Goal: Navigation & Orientation: Find specific page/section

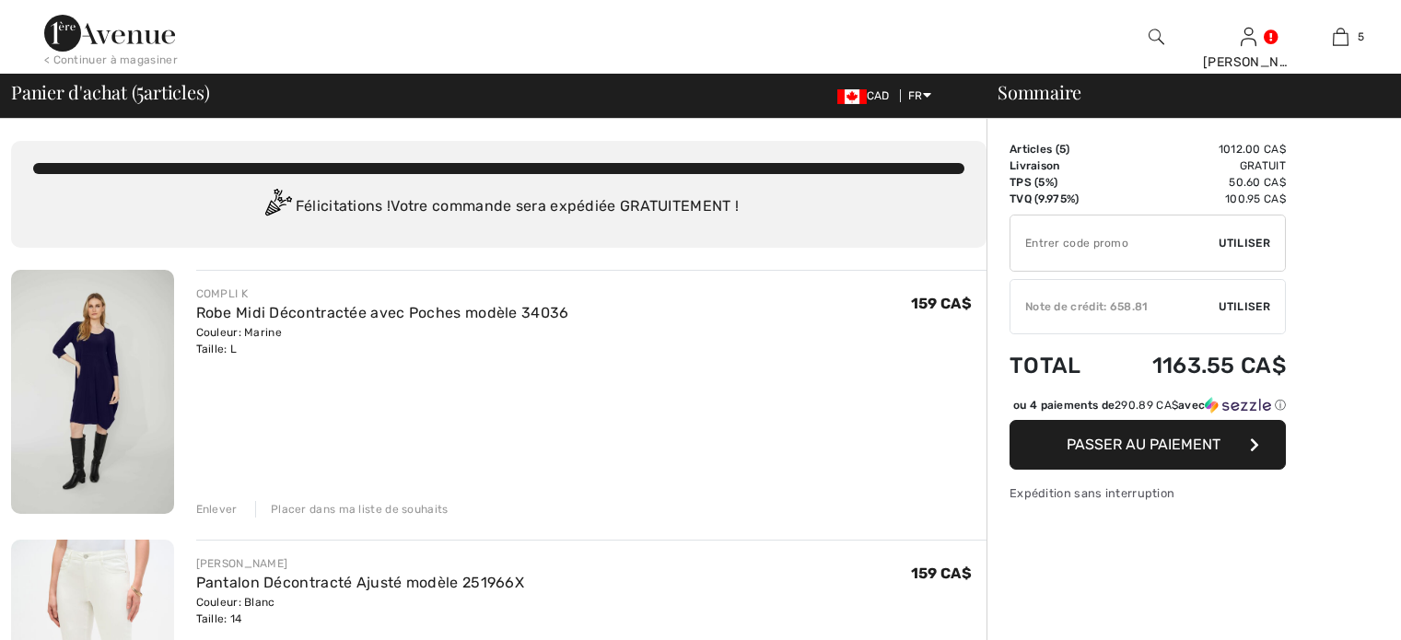
click at [1217, 413] on div "ou 4 paiements de 290.89 CA$ avec ⓘ" at bounding box center [1149, 405] width 273 height 17
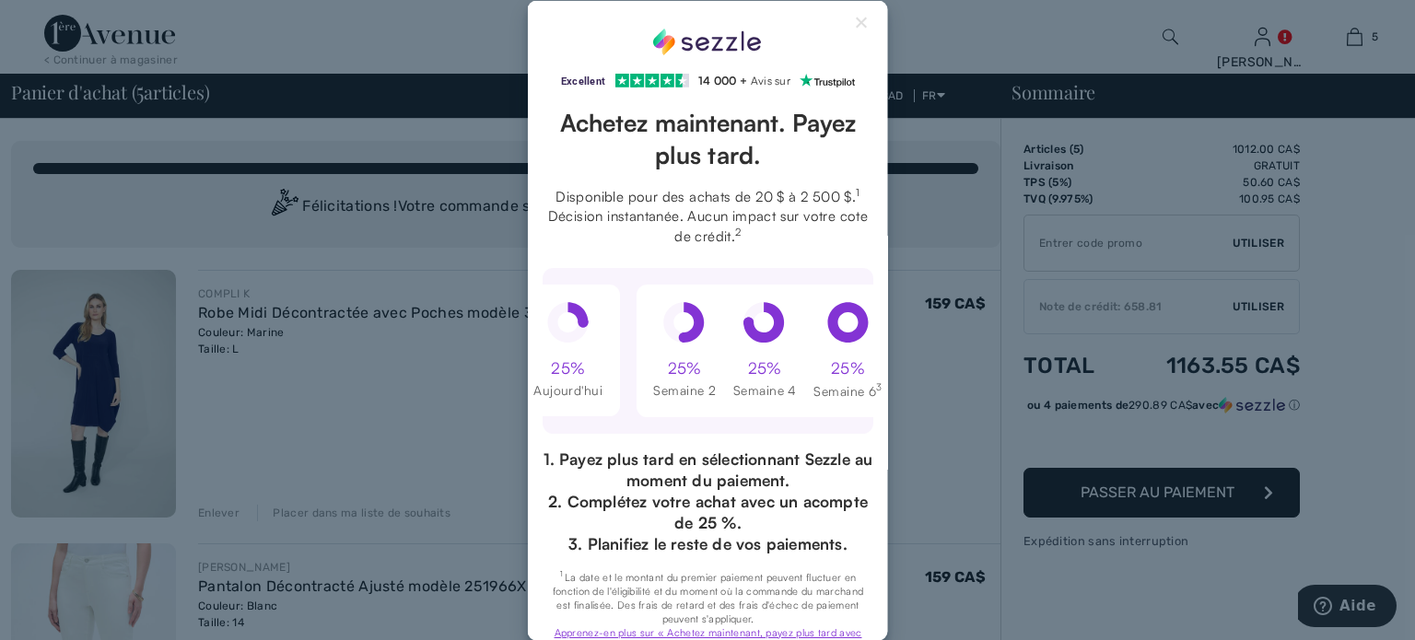
click at [1054, 397] on div "Excellent Note de 4,3 sur 5 étoiles sur Trustpilot" at bounding box center [707, 320] width 1415 height 640
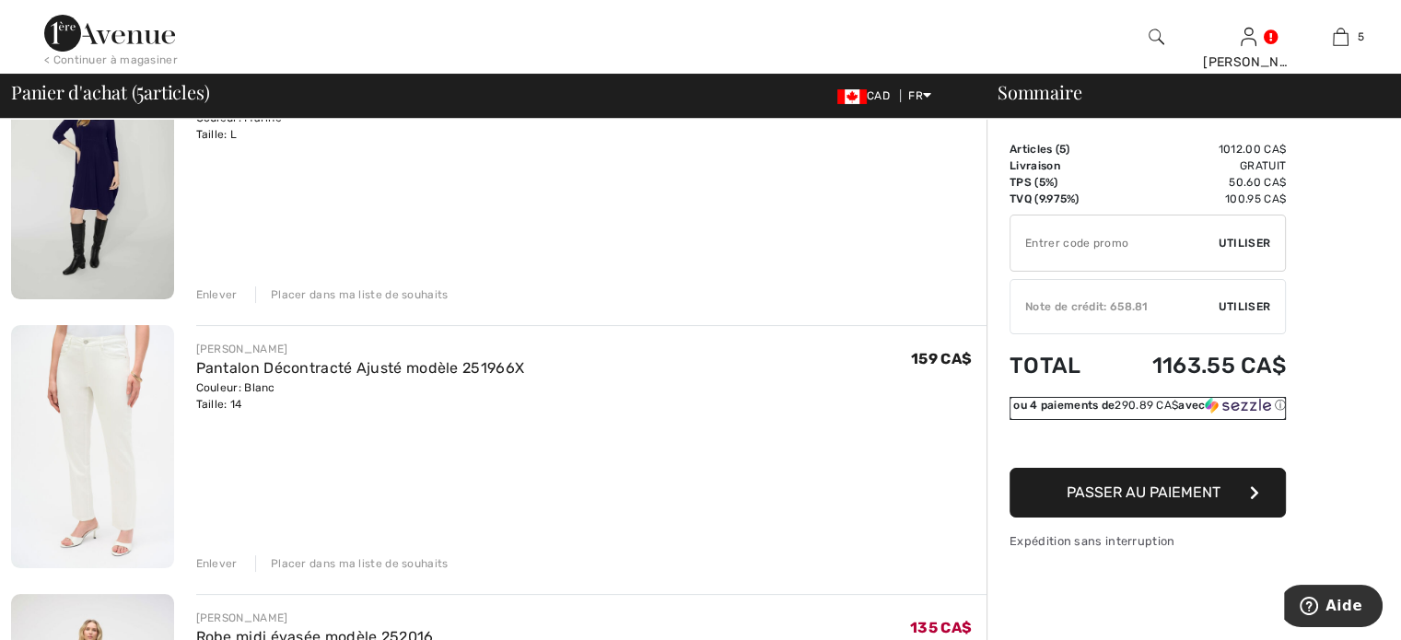
scroll to position [258, 0]
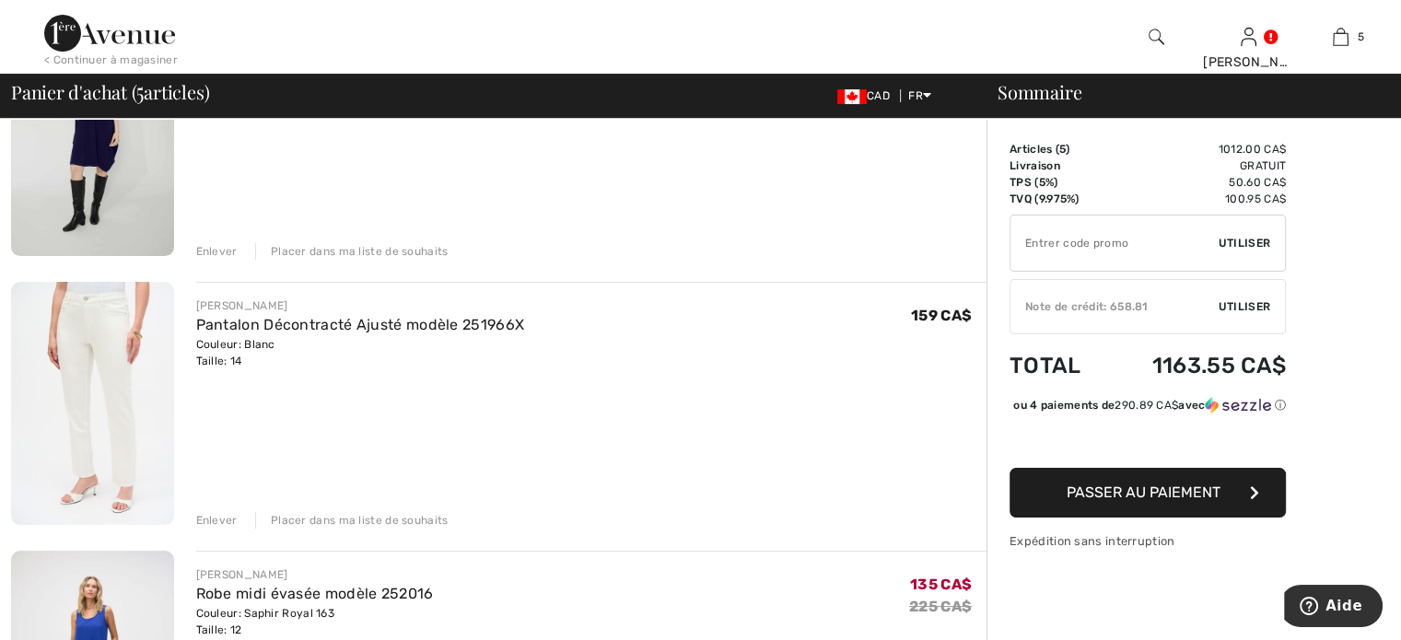
click at [224, 518] on div "Enlever" at bounding box center [216, 520] width 41 height 17
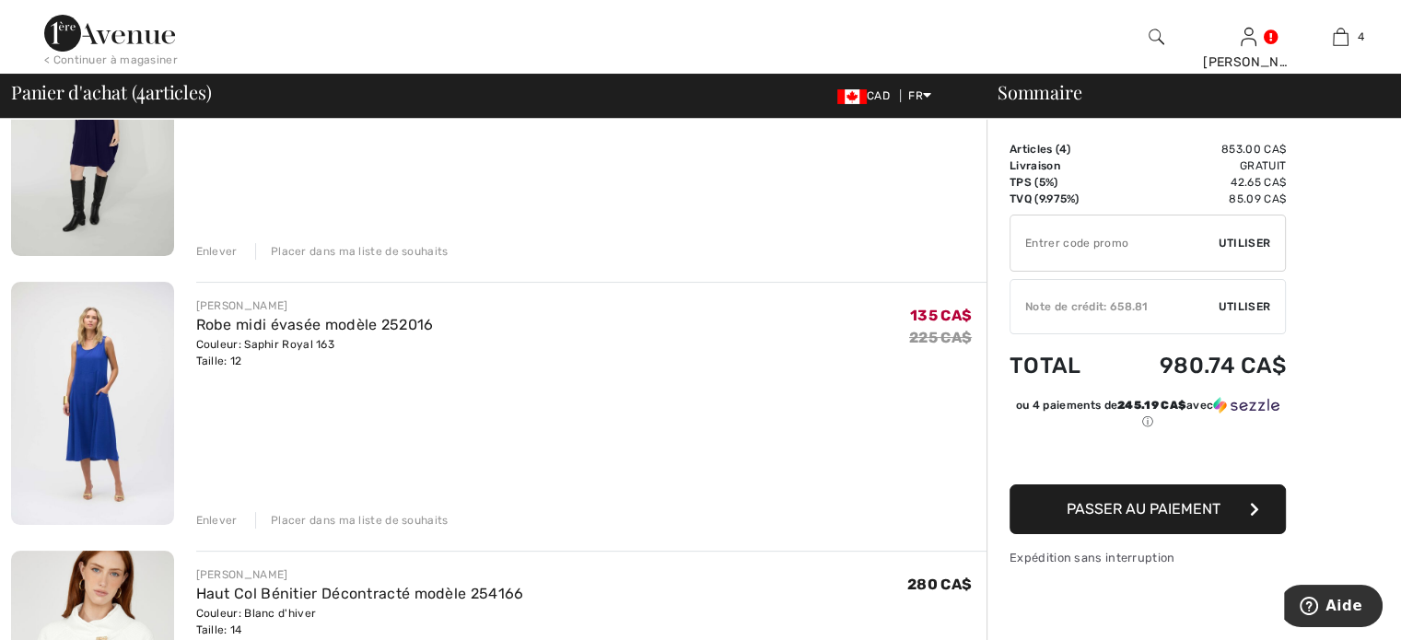
click at [220, 248] on div "Enlever" at bounding box center [216, 251] width 41 height 17
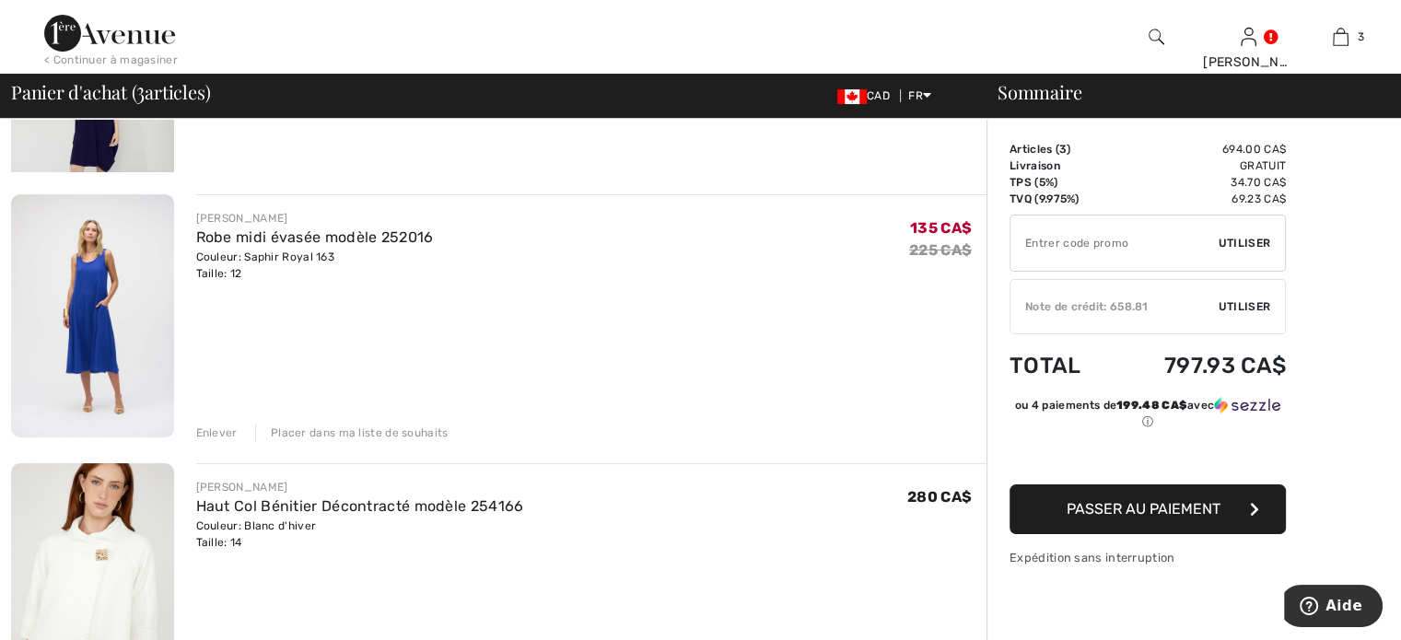
scroll to position [236, 0]
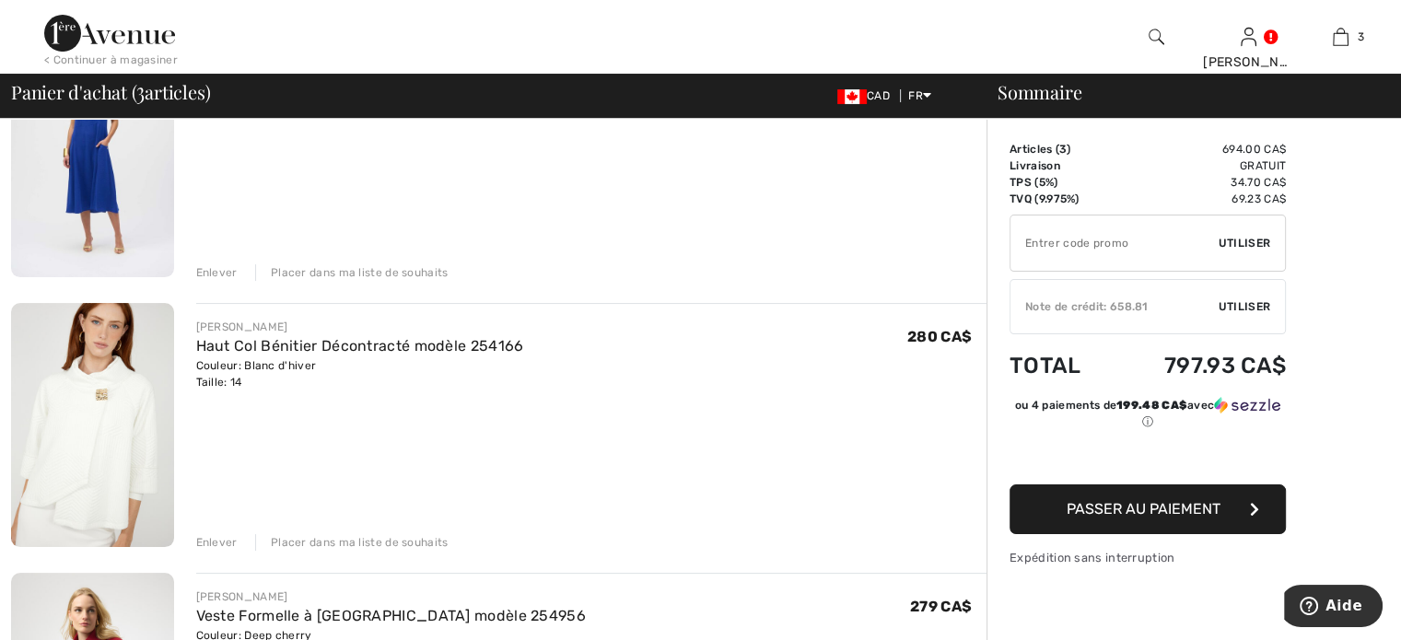
click at [213, 274] on div "Enlever" at bounding box center [216, 272] width 41 height 17
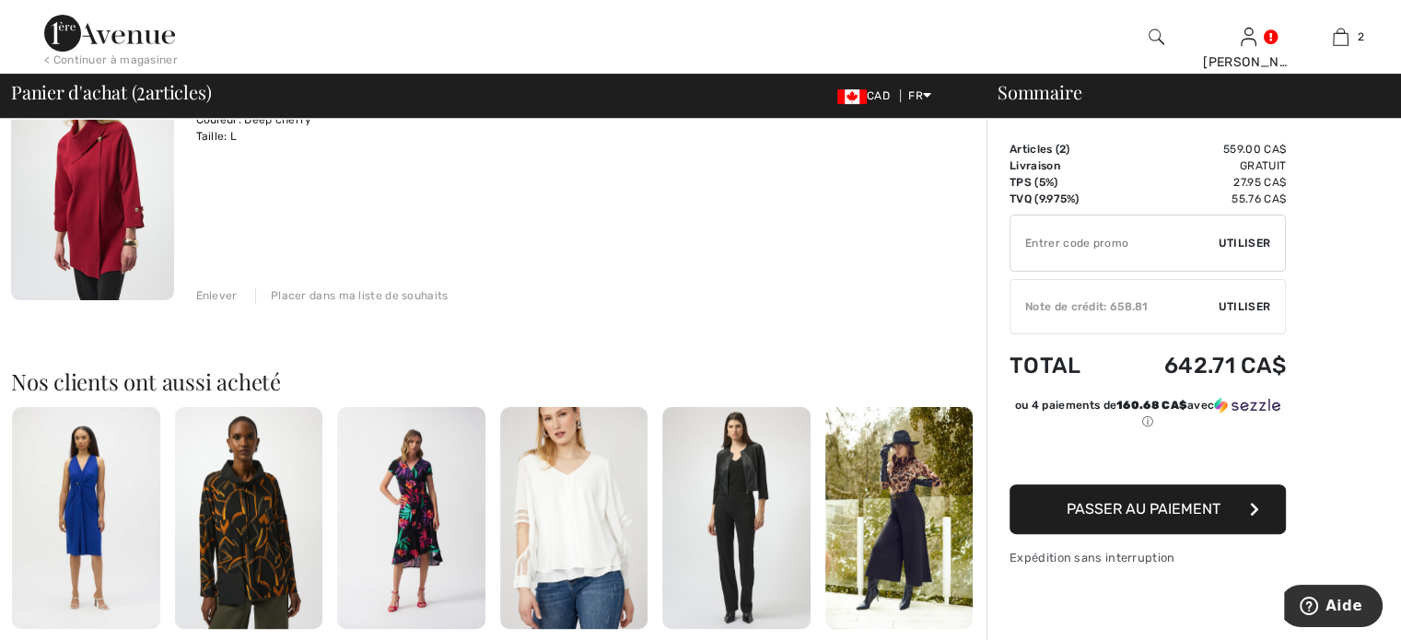
scroll to position [419, 0]
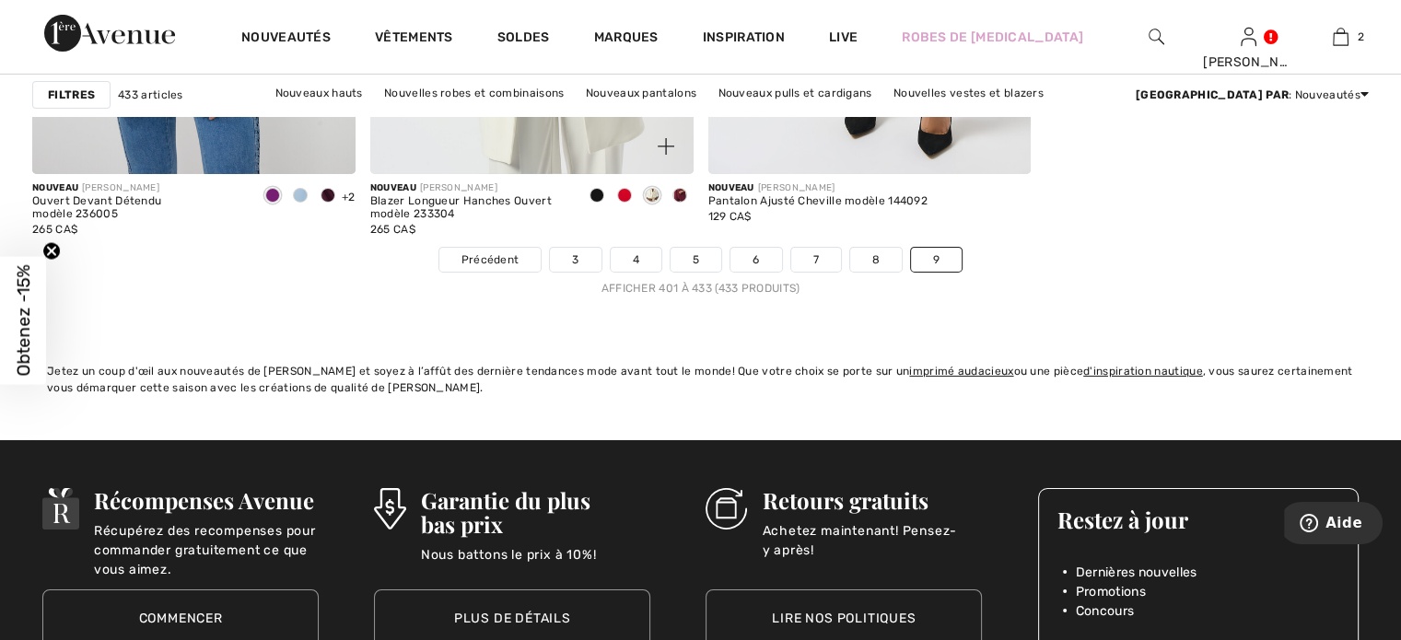
scroll to position [6299, 0]
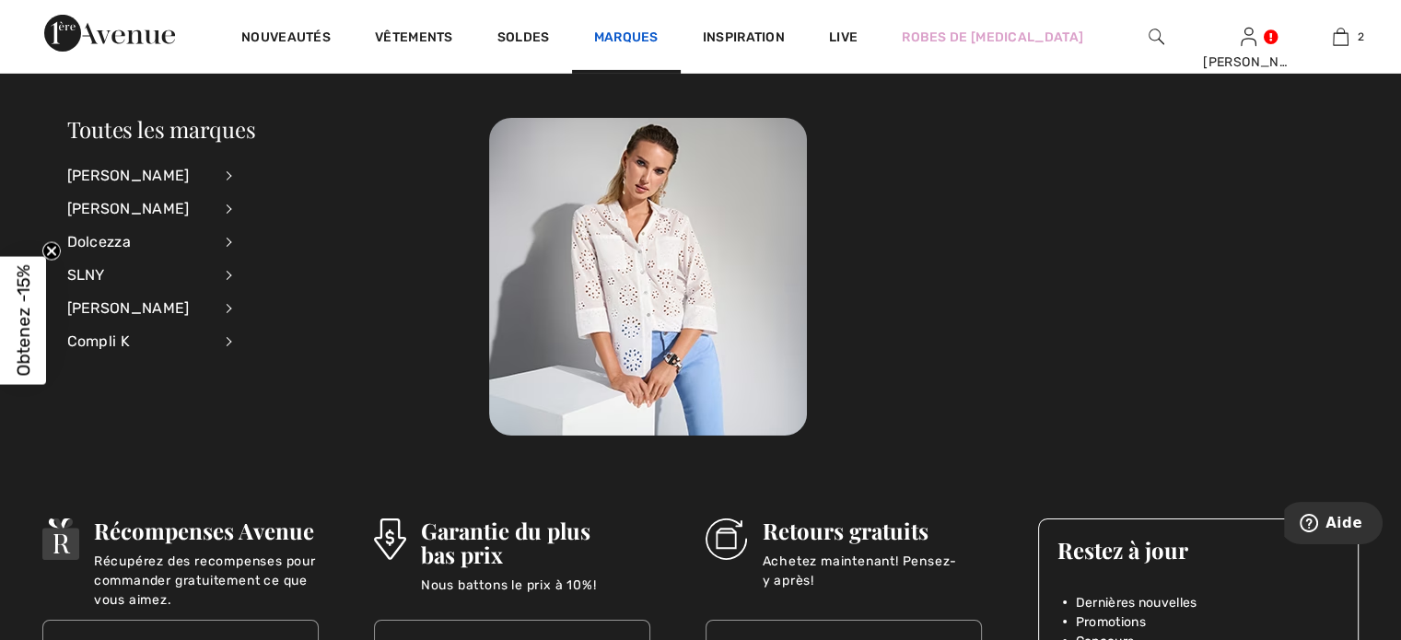
click at [616, 34] on link "Marques" at bounding box center [626, 38] width 64 height 19
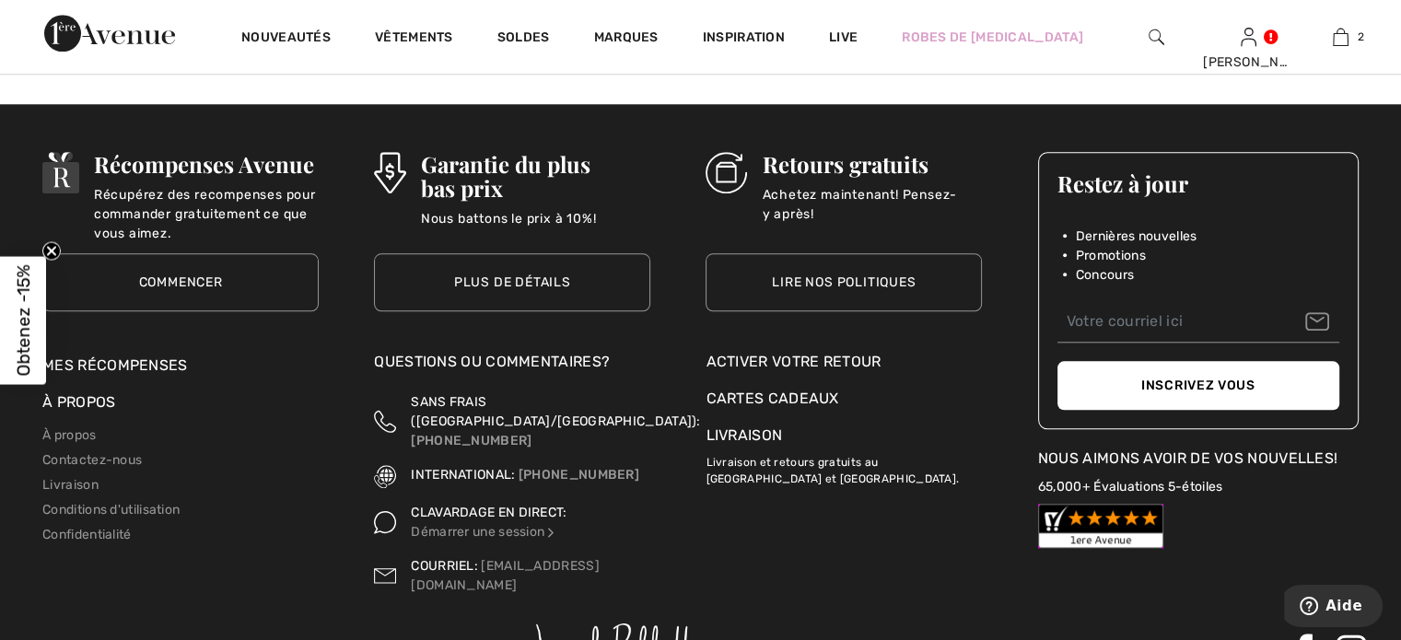
scroll to position [2068, 0]
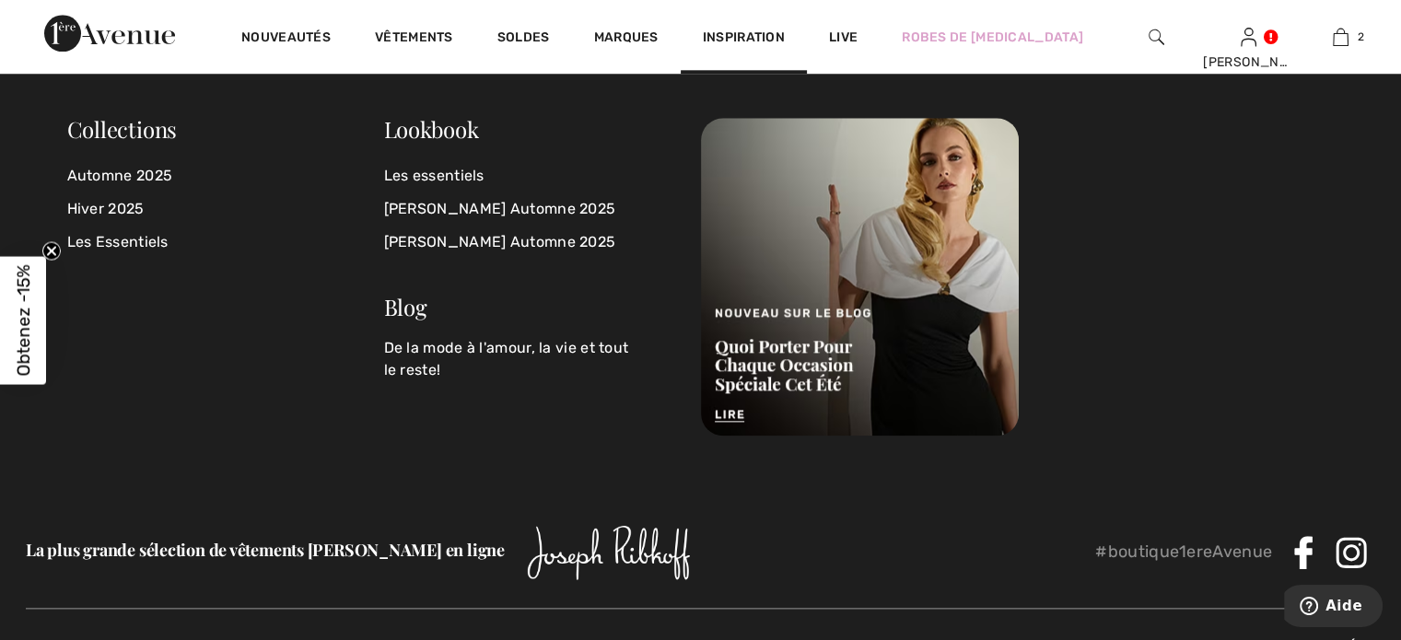
click at [758, 41] on span "Inspiration" at bounding box center [744, 38] width 82 height 19
click at [152, 179] on link "Automne 2025" at bounding box center [225, 175] width 317 height 33
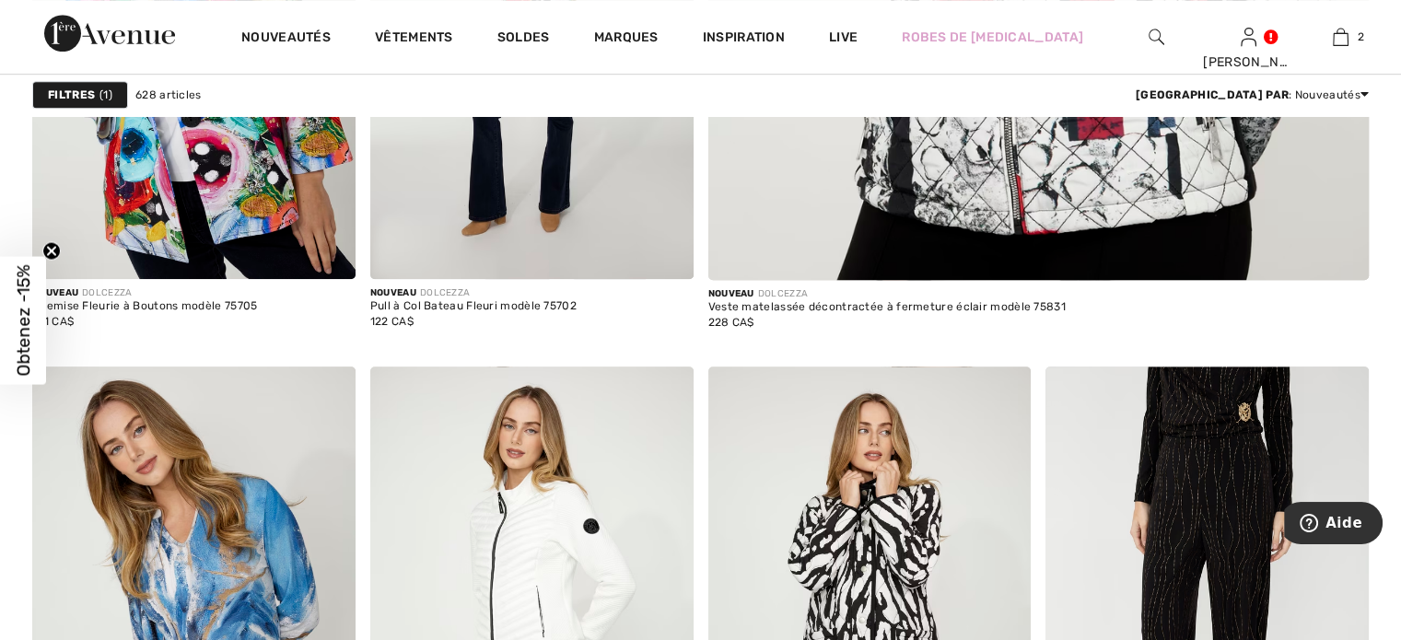
scroll to position [1068, 0]
